Goal: Task Accomplishment & Management: Manage account settings

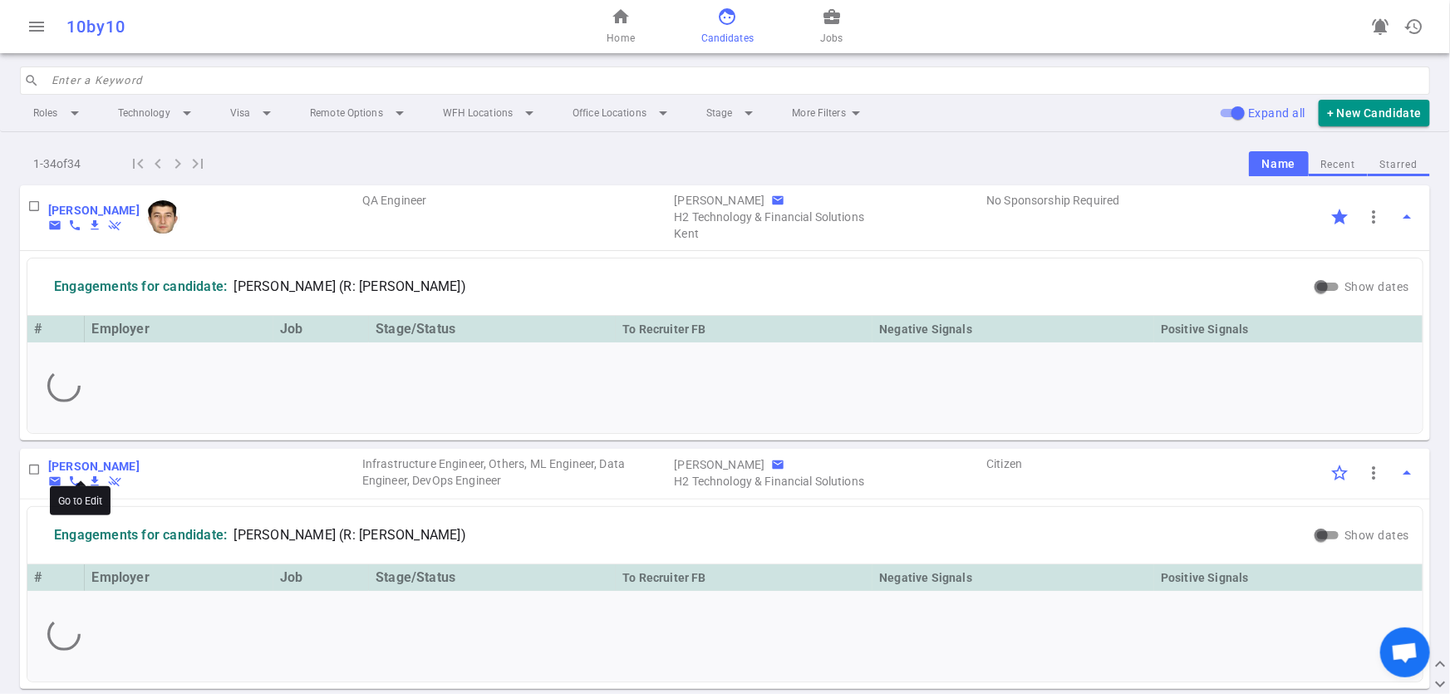
click at [102, 471] on b "[PERSON_NAME]" at bounding box center [93, 465] width 91 height 13
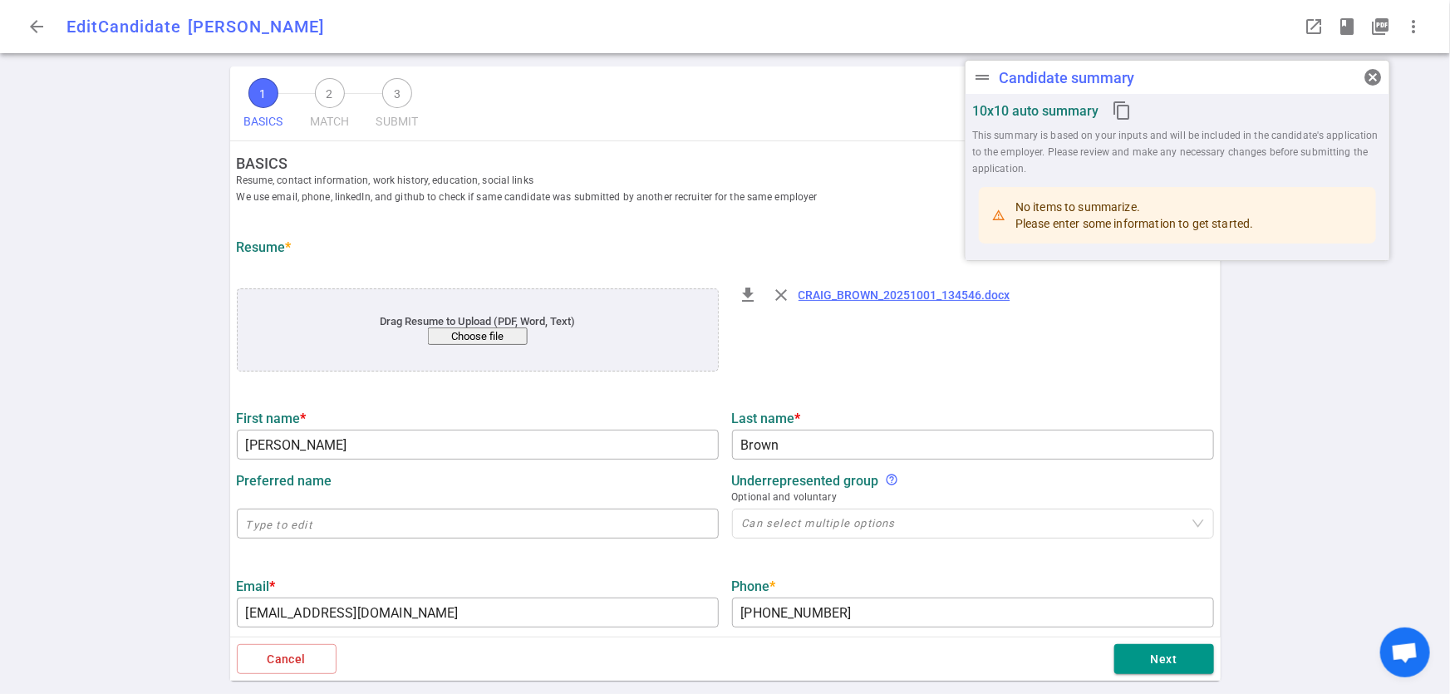
type input "[PERSON_NAME]"
type input "Brown"
type input "[EMAIL_ADDRESS][DOMAIN_NAME]"
type input "[PHONE_NUMBER]"
type input "[URL][DOMAIN_NAME]"
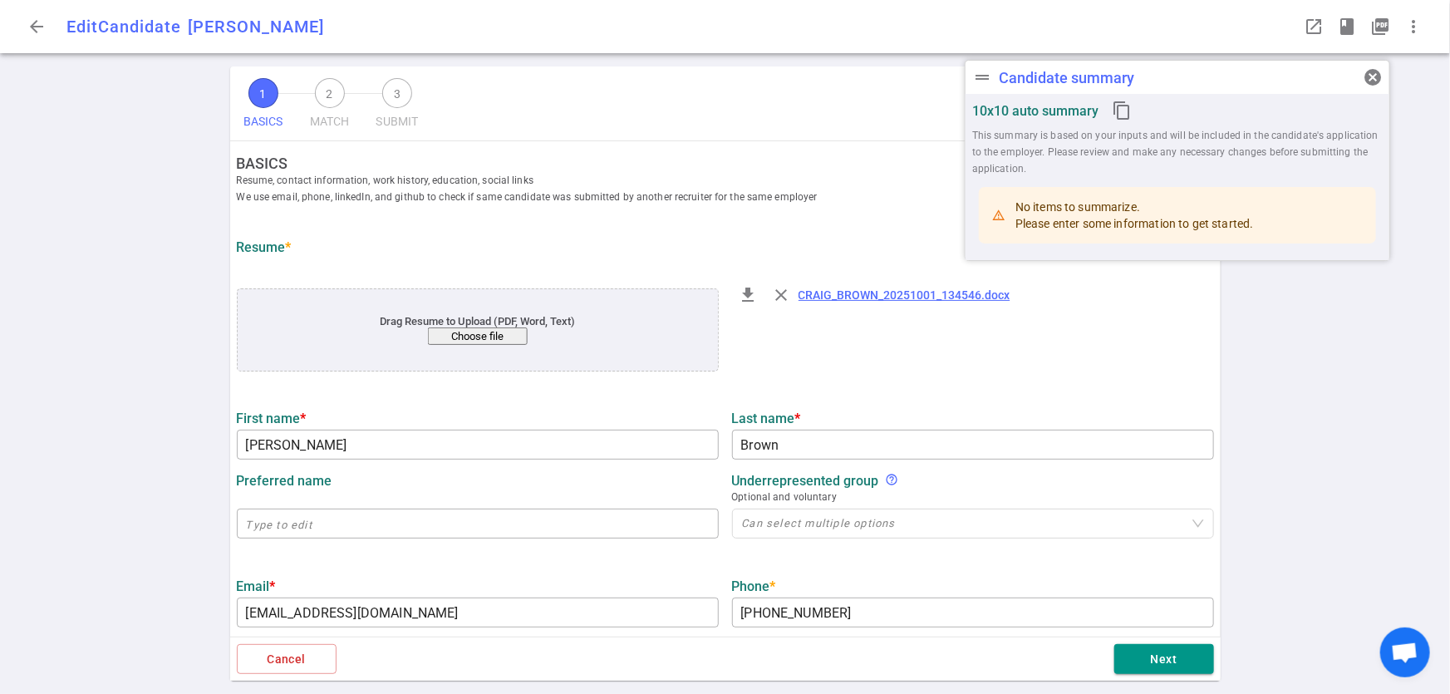
type textarea "[URL][DOMAIN_NAME]"
type textarea "Lead Solutions Architecture Cloud Architecture Cloud Engineering Data Architect…"
type input "19.2"
type input "Operations Managment"
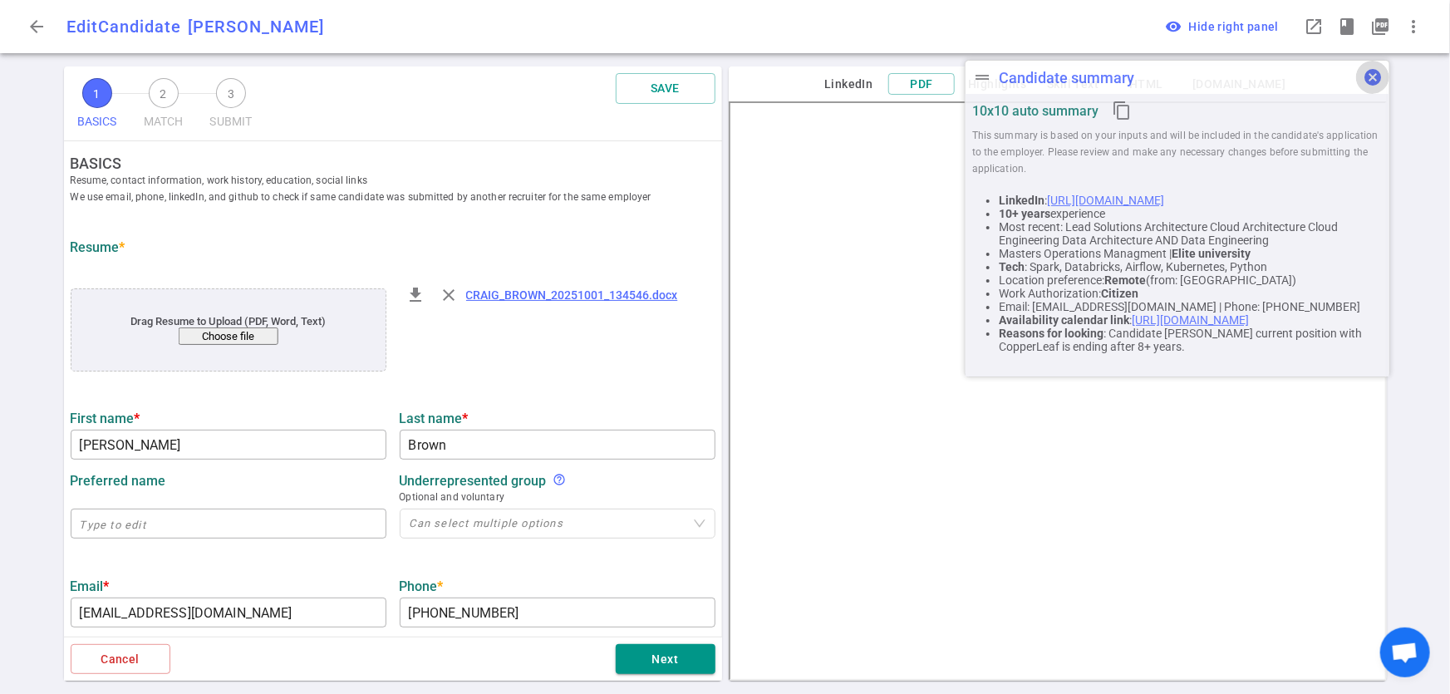
click at [1378, 75] on span "cancel" at bounding box center [1373, 77] width 20 height 20
